Goal: Task Accomplishment & Management: Complete application form

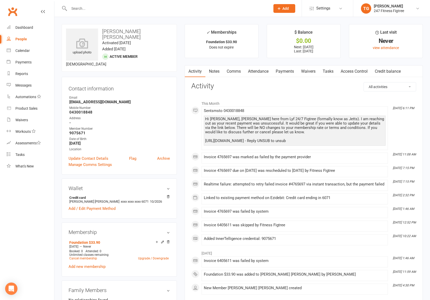
click at [120, 9] on input "text" at bounding box center [166, 8] width 199 height 7
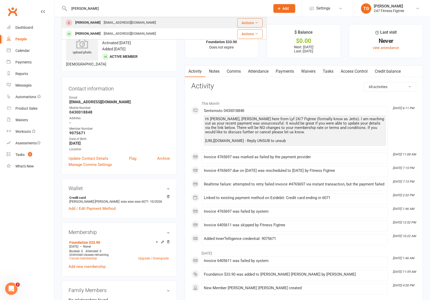
type input "[PERSON_NAME]"
click at [136, 20] on div "[EMAIL_ADDRESS][DOMAIN_NAME]" at bounding box center [129, 22] width 55 height 7
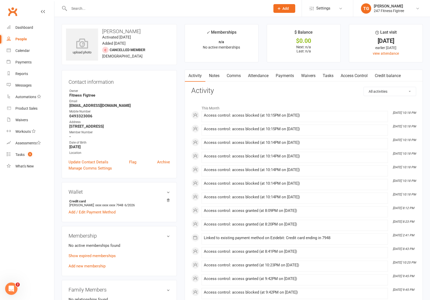
click at [234, 76] on link "Comms" at bounding box center [233, 76] width 21 height 12
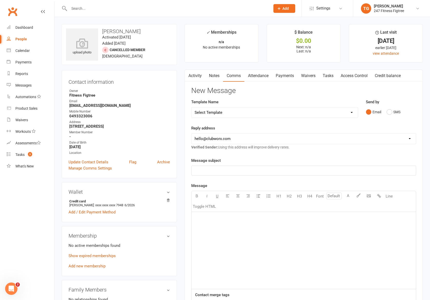
click at [215, 77] on link "Notes" at bounding box center [214, 76] width 18 height 12
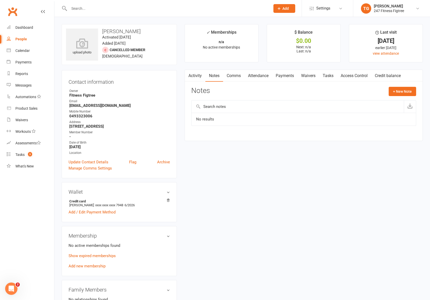
click at [196, 76] on link "Activity" at bounding box center [195, 76] width 21 height 12
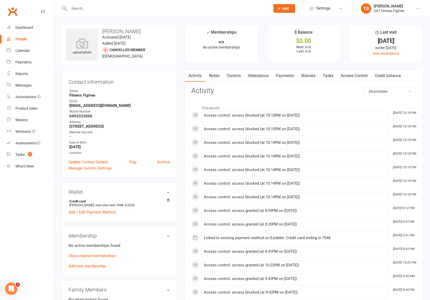
click at [286, 76] on link "Payments" at bounding box center [284, 76] width 25 height 12
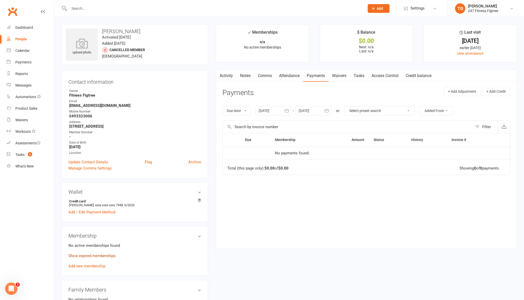
click at [108, 256] on link "Show expired memberships" at bounding box center [91, 255] width 47 height 5
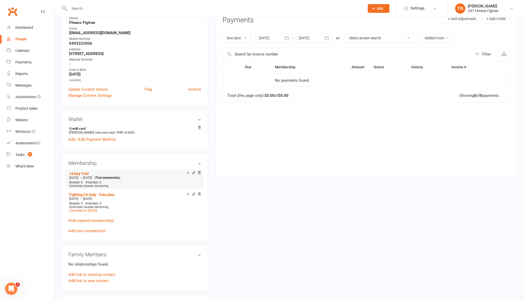
scroll to position [77, 0]
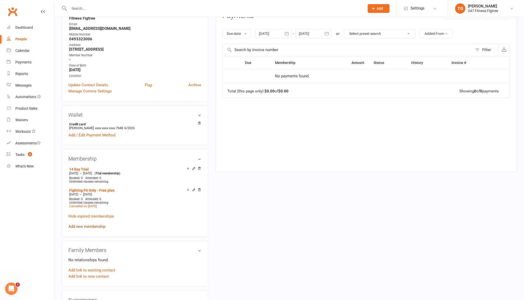
click at [101, 226] on link "Add new membership" at bounding box center [86, 226] width 37 height 5
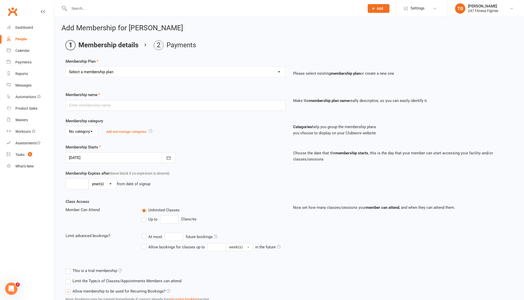
click at [120, 74] on select "Select a membership plan Create new Membership Plan Youth $33.90 Youth $29.90 F…" at bounding box center [176, 72] width 220 height 10
select select "19"
click at [66, 67] on select "Select a membership plan Create new Membership Plan Youth $33.90 Youth $29.90 F…" at bounding box center [176, 72] width 220 height 10
type input "14 Day Trial"
select select "3"
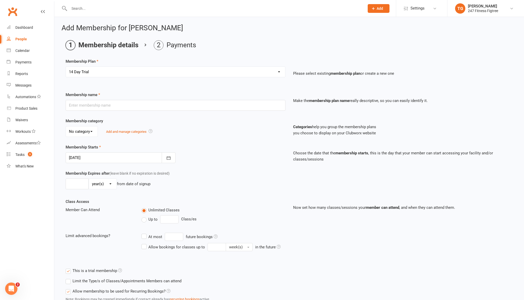
type input "14"
select select "0"
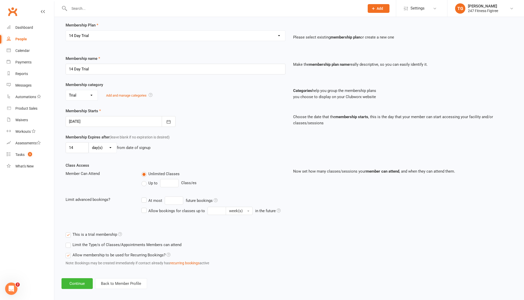
scroll to position [40, 0]
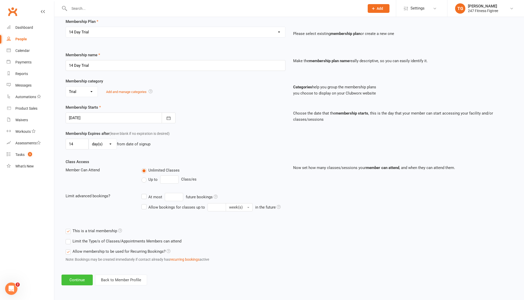
click at [77, 279] on button "Continue" at bounding box center [77, 279] width 31 height 11
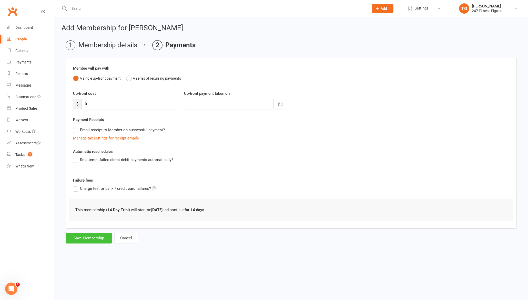
click at [94, 237] on button "Save Membership" at bounding box center [89, 237] width 46 height 11
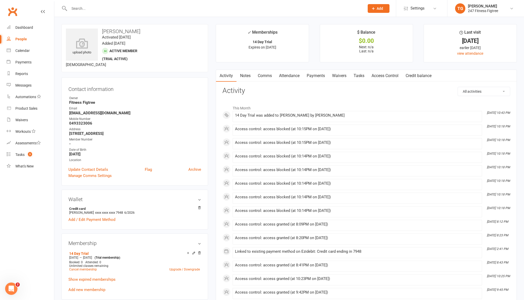
click at [25, 35] on link "People" at bounding box center [30, 39] width 47 height 12
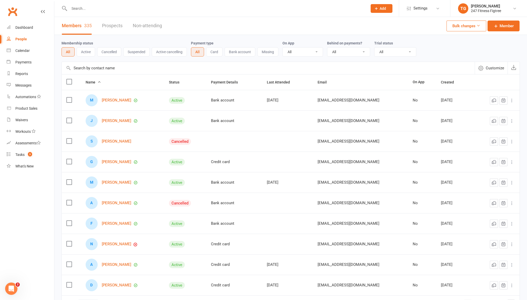
click at [108, 10] on input "text" at bounding box center [216, 8] width 296 height 7
click at [79, 8] on input "behar" at bounding box center [216, 8] width 296 height 7
paste input "[PERSON_NAME]"
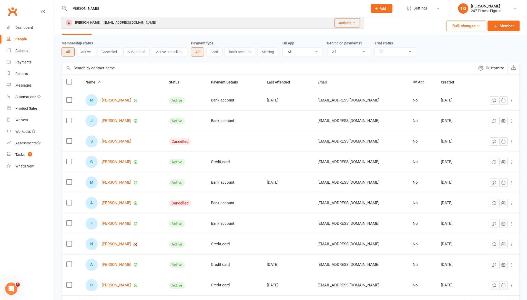
type input "[PERSON_NAME]"
click at [102, 20] on div "[EMAIL_ADDRESS][DOMAIN_NAME]" at bounding box center [129, 22] width 55 height 7
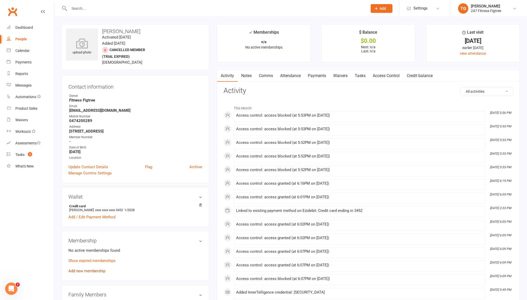
click at [104, 271] on link "Add new membership" at bounding box center [86, 270] width 37 height 5
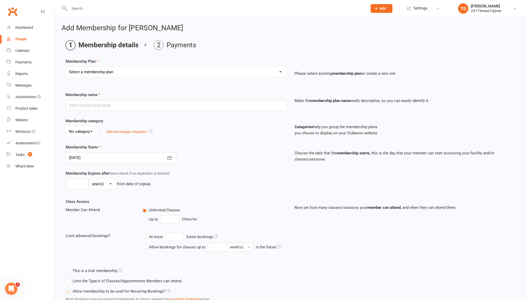
click at [85, 74] on select "Select a membership plan Create new Membership Plan Youth $33.90 Youth $29.90 F…" at bounding box center [176, 72] width 221 height 10
select select "19"
click at [66, 67] on select "Select a membership plan Create new Membership Plan Youth $33.90 Youth $29.90 F…" at bounding box center [176, 72] width 221 height 10
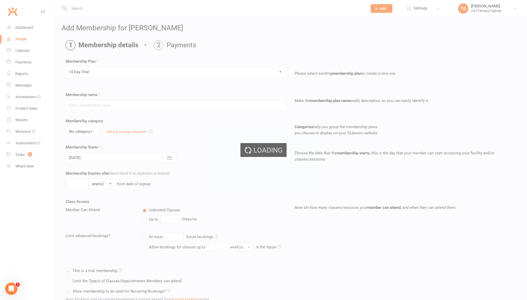
type input "14 Day Trial"
select select "3"
type input "14"
select select "0"
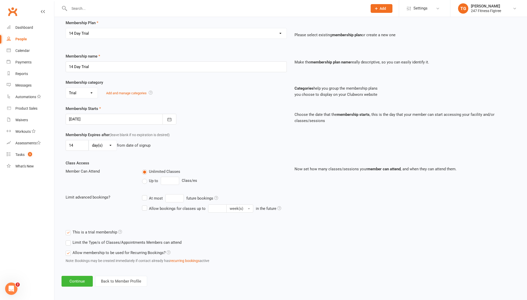
scroll to position [40, 0]
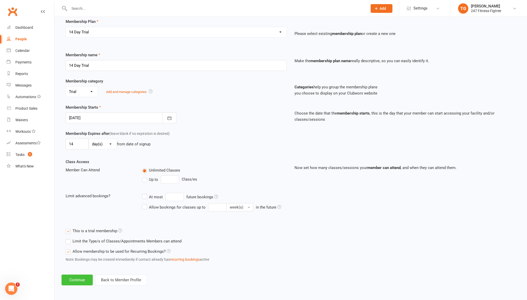
click at [83, 281] on button "Continue" at bounding box center [77, 279] width 31 height 11
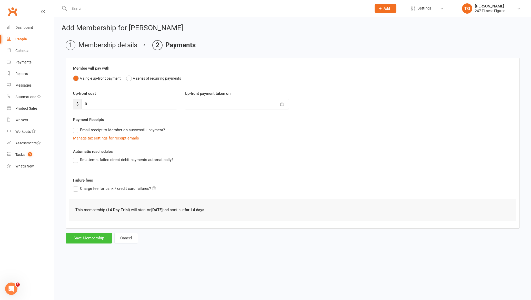
click at [95, 239] on button "Save Membership" at bounding box center [89, 237] width 46 height 11
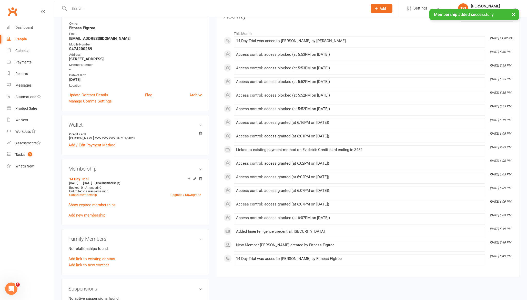
scroll to position [77, 0]
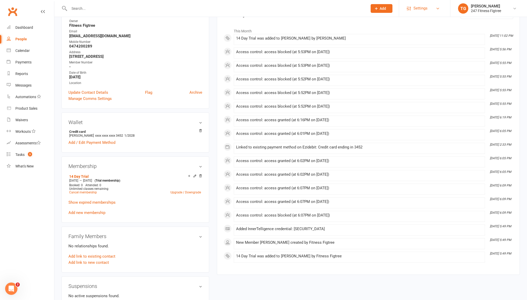
click at [418, 8] on span "Settings" at bounding box center [421, 9] width 14 height 12
click at [414, 23] on link "Membership Plans" at bounding box center [424, 23] width 51 height 12
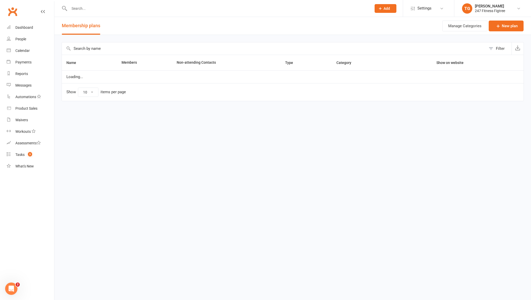
select select "25"
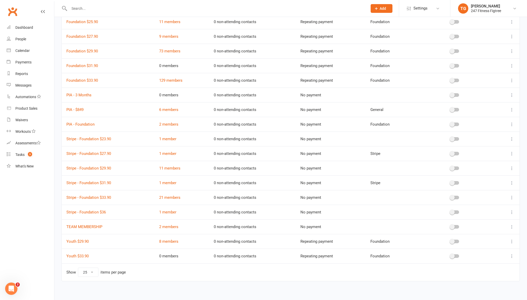
scroll to position [132, 0]
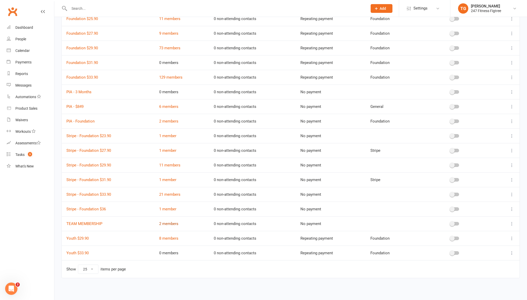
click at [169, 224] on link "2 members" at bounding box center [168, 223] width 19 height 5
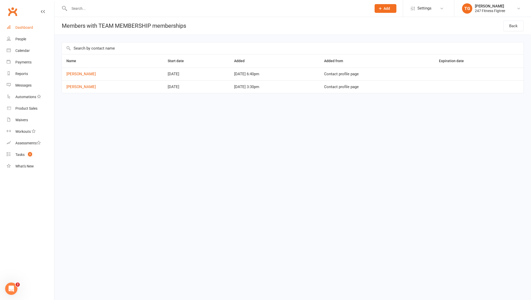
click at [28, 26] on div "Dashboard" at bounding box center [24, 27] width 18 height 4
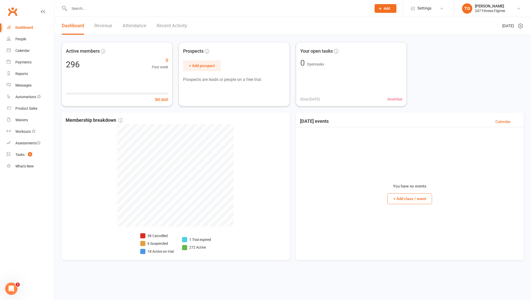
click at [433, 69] on div "Active members 296 0 Past week Set goal Prospects + Add prospect Prospects are …" at bounding box center [293, 74] width 462 height 64
